Goal: Information Seeking & Learning: Learn about a topic

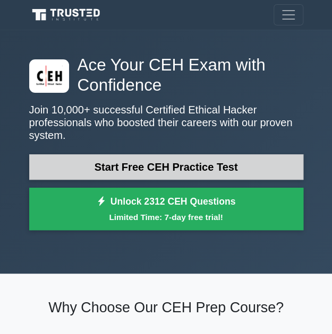
click at [173, 154] on link "Start Free CEH Practice Test" at bounding box center [166, 166] width 274 height 25
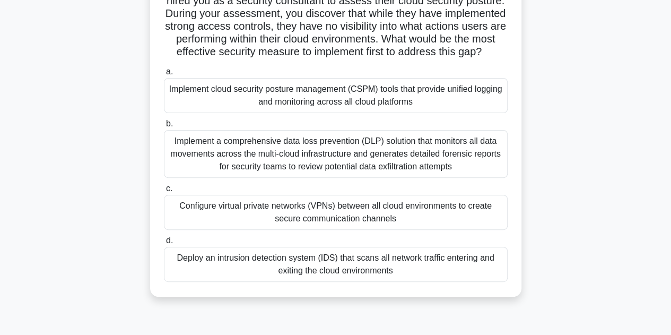
scroll to position [110, 0]
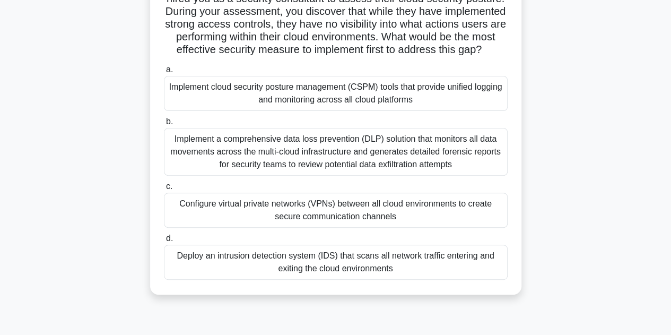
click at [339, 222] on div "Configure virtual private networks (VPNs) between all cloud environments to cre…" at bounding box center [336, 210] width 344 height 35
click at [164, 190] on input "c. Configure virtual private networks (VPNs) between all cloud environments to …" at bounding box center [164, 186] width 0 height 7
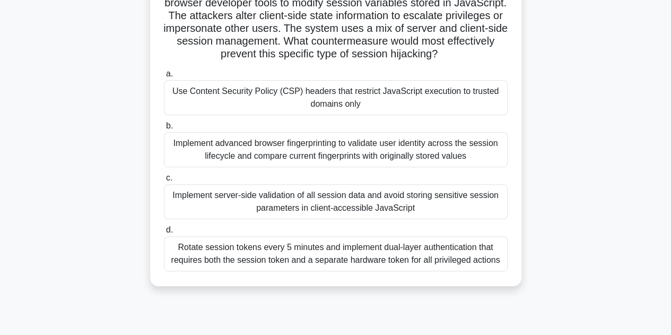
scroll to position [107, 0]
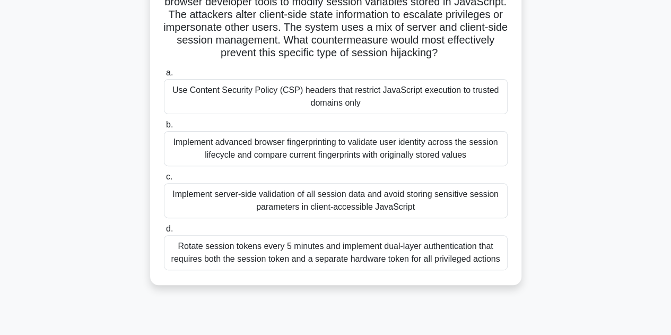
click at [299, 99] on div "Use Content Security Policy (CSP) headers that restrict JavaScript execution to…" at bounding box center [336, 96] width 344 height 35
click at [164, 76] on input "a. Use Content Security Policy (CSP) headers that restrict JavaScript execution…" at bounding box center [164, 73] width 0 height 7
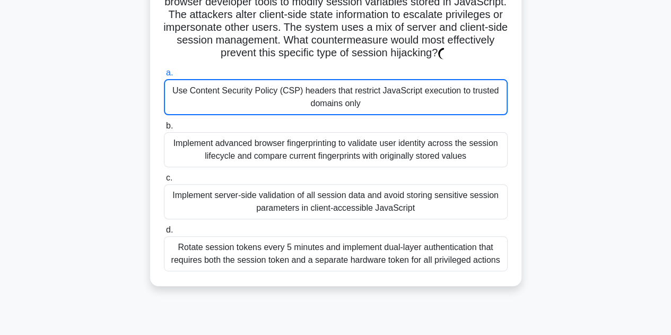
click at [299, 99] on div "Use Content Security Policy (CSP) headers that restrict JavaScript execution to…" at bounding box center [336, 97] width 344 height 36
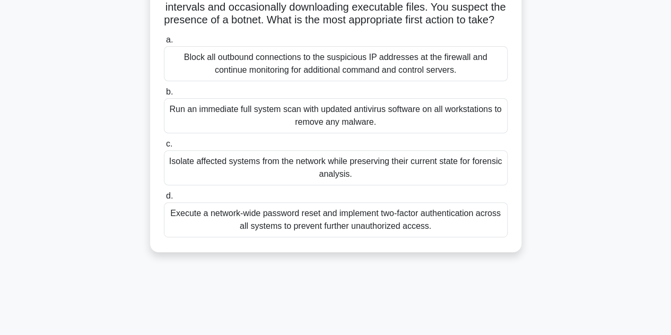
scroll to position [143, 0]
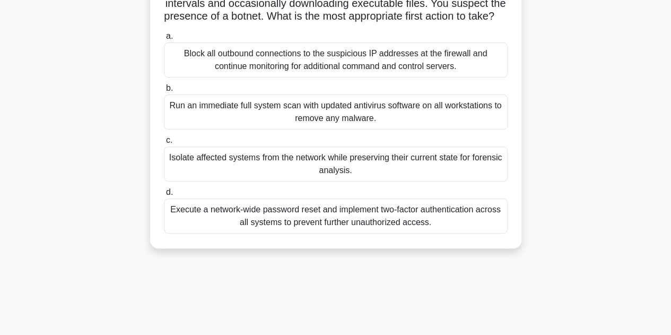
click at [270, 77] on div "Block all outbound connections to the suspicious IP addresses at the firewall a…" at bounding box center [336, 59] width 344 height 35
click at [164, 40] on input "a. Block all outbound connections to the suspicious IP addresses at the firewal…" at bounding box center [164, 36] width 0 height 7
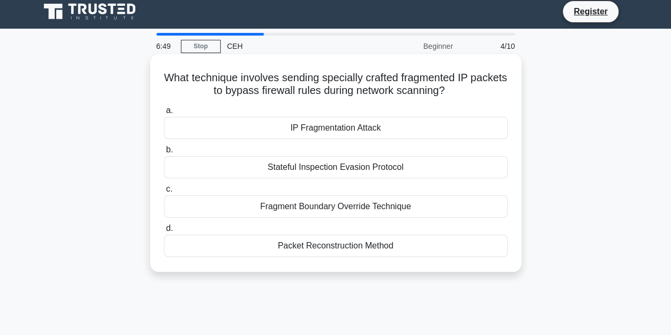
scroll to position [0, 0]
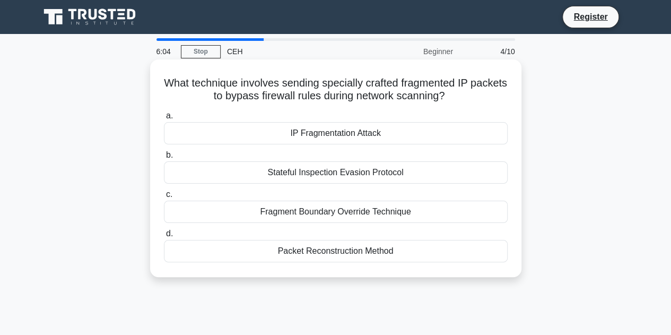
click at [339, 248] on div "Packet Reconstruction Method" at bounding box center [336, 251] width 344 height 22
click at [164, 237] on input "d. Packet Reconstruction Method" at bounding box center [164, 233] width 0 height 7
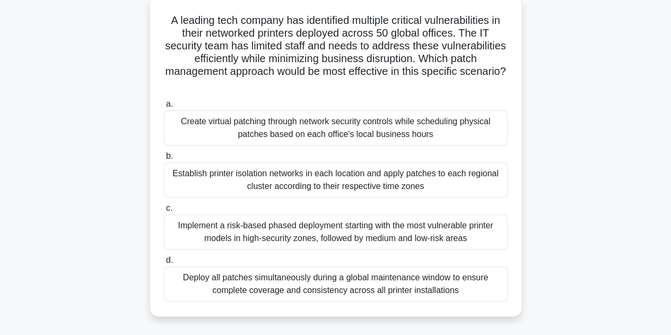
scroll to position [63, 0]
drag, startPoint x: 327, startPoint y: 132, endPoint x: 283, endPoint y: 118, distance: 45.8
click at [283, 118] on div "Create virtual patching through network security controls while scheduling phys…" at bounding box center [336, 127] width 344 height 35
click at [164, 107] on input "a. Create virtual patching through network security controls while scheduling p…" at bounding box center [164, 103] width 0 height 7
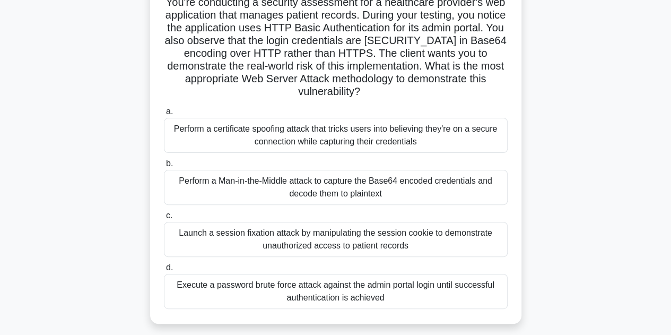
scroll to position [82, 0]
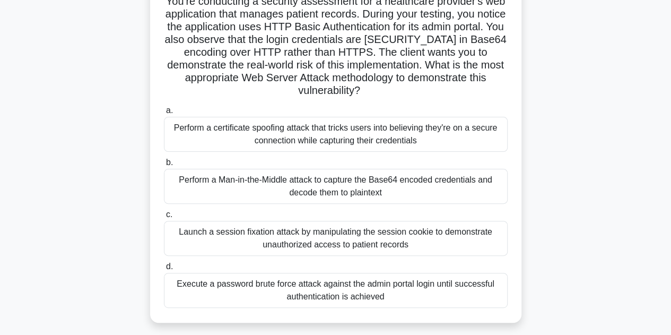
click at [339, 185] on div "Perform a Man-in-the-Middle attack to capture the Base64 encoded credentials an…" at bounding box center [336, 186] width 344 height 35
click at [164, 166] on input "b. Perform a Man-in-the-Middle attack to capture the Base64 encoded credentials…" at bounding box center [164, 162] width 0 height 7
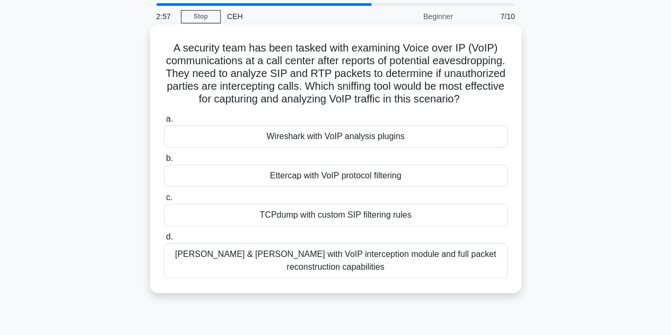
scroll to position [36, 0]
click at [339, 143] on div "Wireshark with VoIP analysis plugins" at bounding box center [336, 136] width 344 height 22
click at [164, 122] on input "a. Wireshark with VoIP analysis plugins" at bounding box center [164, 118] width 0 height 7
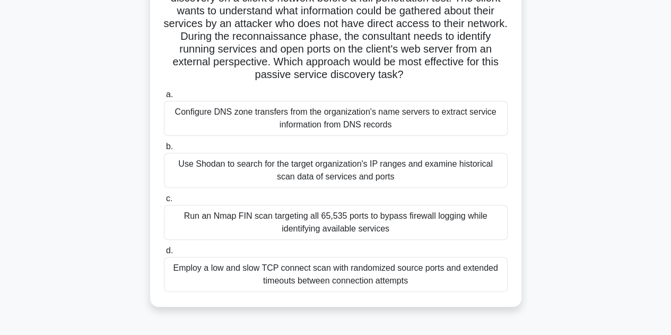
scroll to position [100, 0]
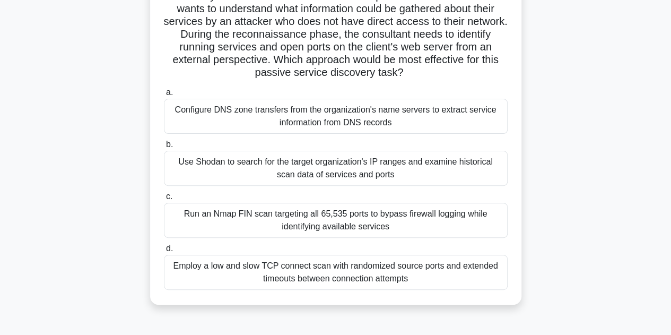
click at [304, 219] on div "Run an Nmap FIN scan targeting all 65,535 ports to bypass firewall logging whil…" at bounding box center [336, 220] width 344 height 35
click at [164, 200] on input "c. Run an Nmap FIN scan targeting all 65,535 ports to bypass firewall logging w…" at bounding box center [164, 196] width 0 height 7
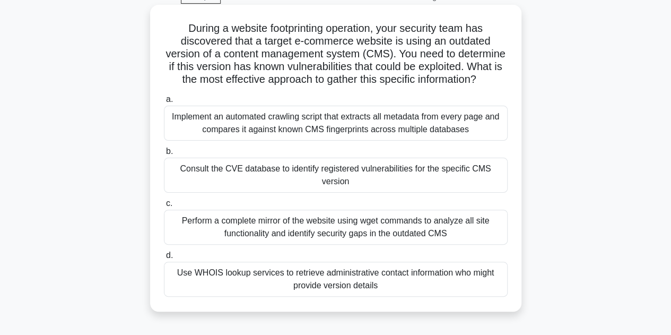
scroll to position [55, 0]
click at [269, 290] on div "Use WHOIS lookup services to retrieve administrative contact information who mi…" at bounding box center [336, 278] width 344 height 35
click at [164, 258] on input "d. Use WHOIS lookup services to retrieve administrative contact information who…" at bounding box center [164, 255] width 0 height 7
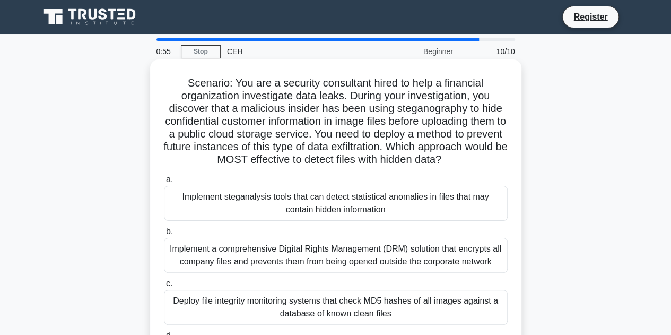
scroll to position [38, 0]
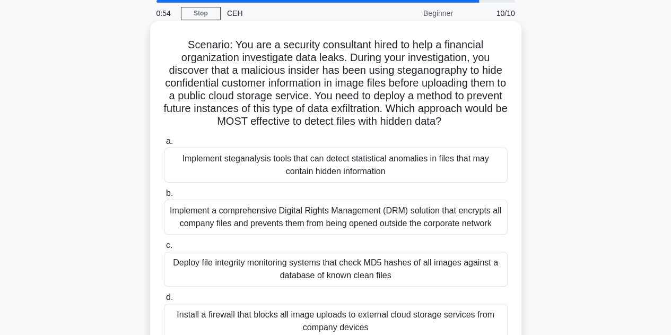
click at [304, 213] on div "Implement a comprehensive Digital Rights Management (DRM) solution that encrypt…" at bounding box center [336, 217] width 344 height 35
click at [164, 197] on input "b. Implement a comprehensive Digital Rights Management (DRM) solution that encr…" at bounding box center [164, 193] width 0 height 7
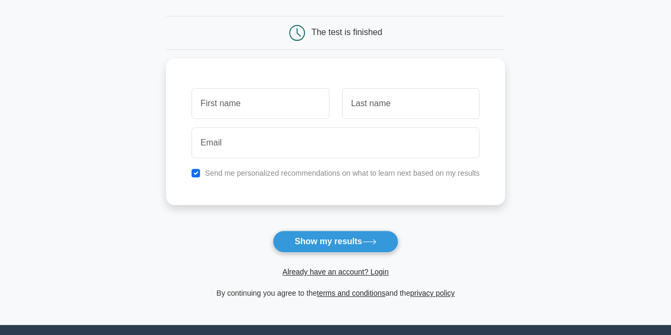
scroll to position [90, 0]
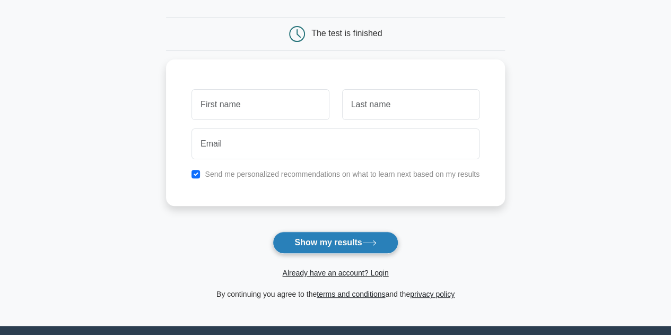
click at [338, 237] on button "Show my results" at bounding box center [335, 242] width 125 height 22
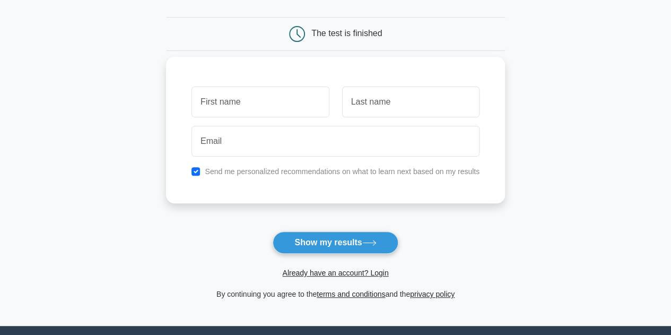
click at [275, 184] on div "Send me personalized recommendations on what to learn next based on my results" at bounding box center [335, 130] width 339 height 146
click at [275, 99] on input "text" at bounding box center [260, 102] width 137 height 31
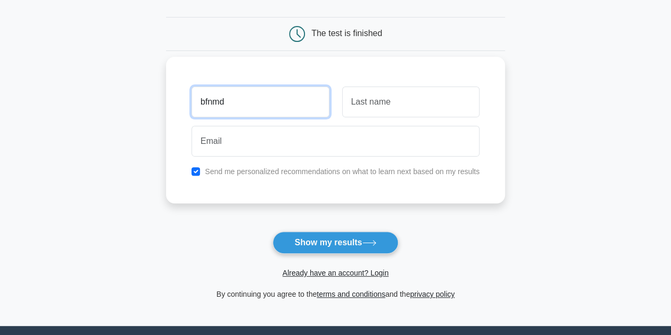
type input "bfnmd"
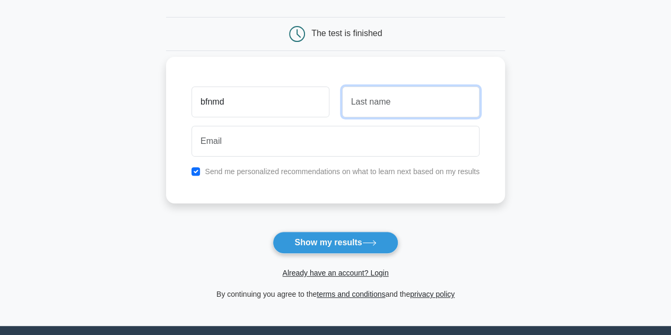
click at [374, 106] on input "text" at bounding box center [410, 102] width 137 height 31
type input "bnf,a"
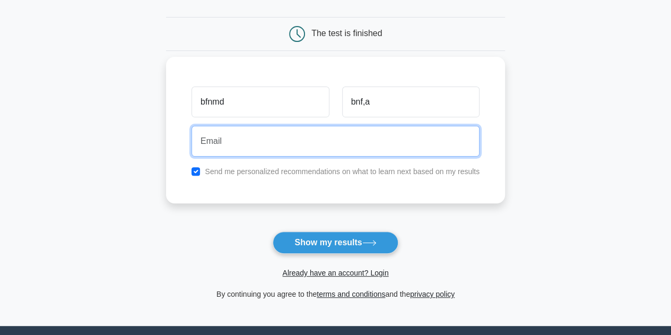
click at [349, 134] on input "email" at bounding box center [336, 141] width 288 height 31
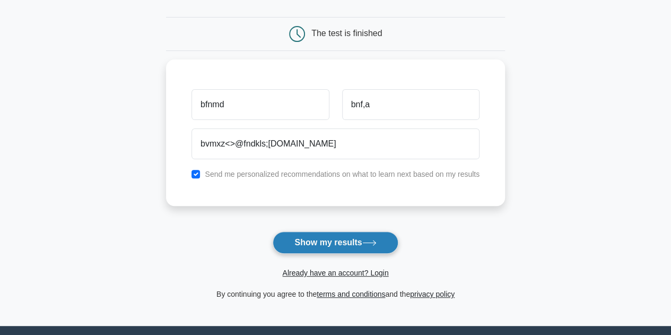
click at [341, 232] on button "Show my results" at bounding box center [335, 242] width 125 height 22
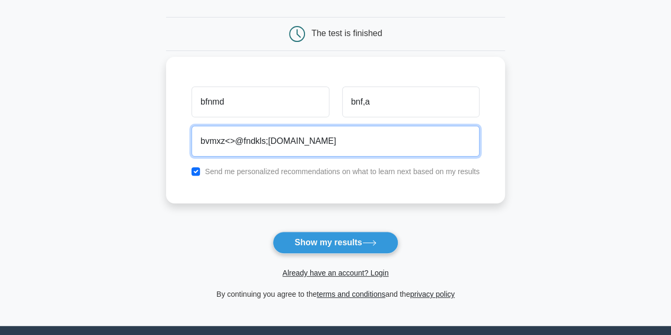
click at [268, 144] on input "bvmxz<>@fndkls;a.com" at bounding box center [336, 141] width 288 height 31
click at [237, 141] on input "bvmxz<>@fndklsa.com" at bounding box center [336, 141] width 288 height 31
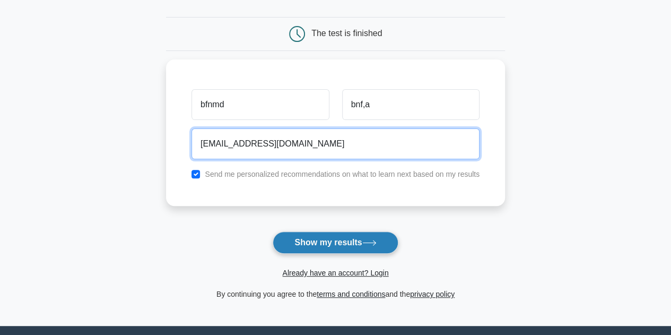
type input "bvmxz@fndklsa.com"
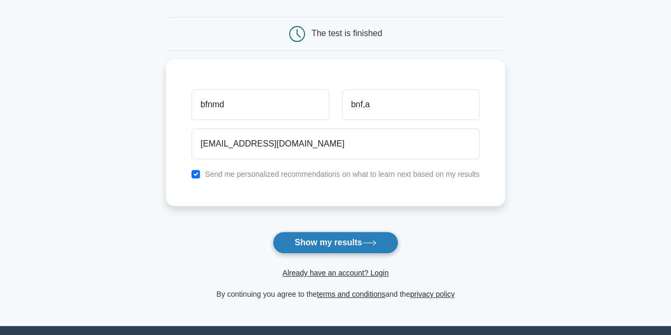
click at [317, 234] on button "Show my results" at bounding box center [335, 242] width 125 height 22
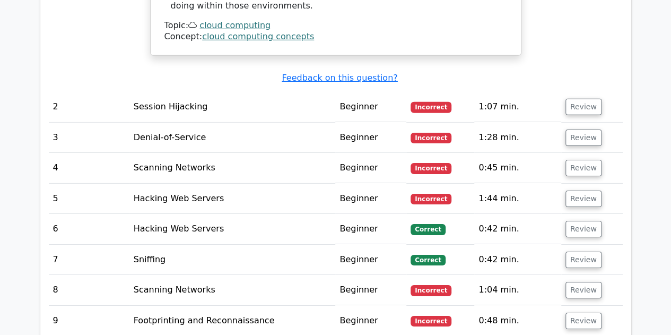
scroll to position [1650, 0]
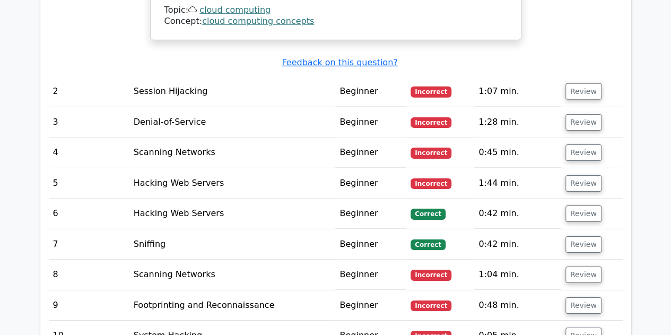
click at [202, 199] on td "Hacking Web Servers" at bounding box center [233, 214] width 206 height 30
click at [565, 199] on td "Review" at bounding box center [593, 214] width 62 height 30
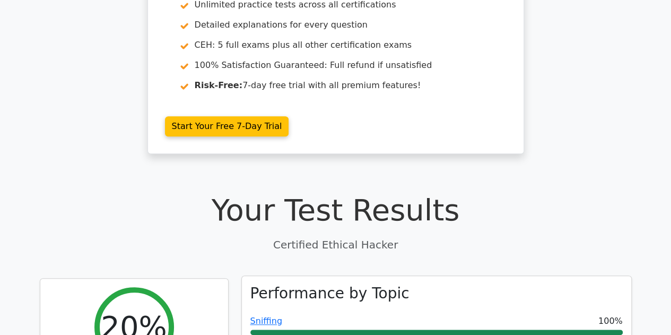
scroll to position [0, 0]
